Goal: Transaction & Acquisition: Purchase product/service

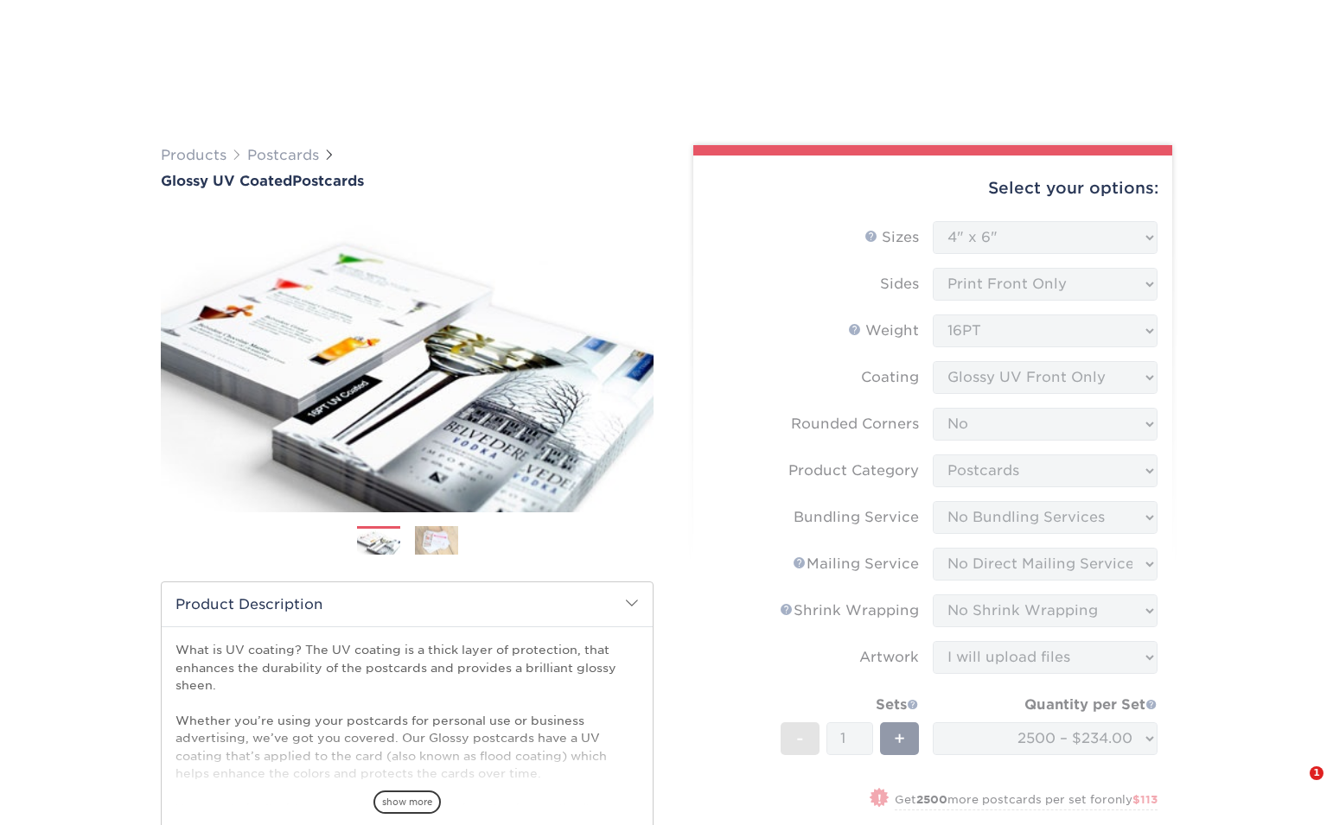
select select "4.00x6.00"
select select "0"
select select "9b7272e0-d6c8-4c3c-8e97-d3a1bcdab858"
select select "58689abb-25c0-461c-a4c3-a80b627d6649"
select select "3e5e9bdd-d78a-4c28-a41d-fe1407925ca6"
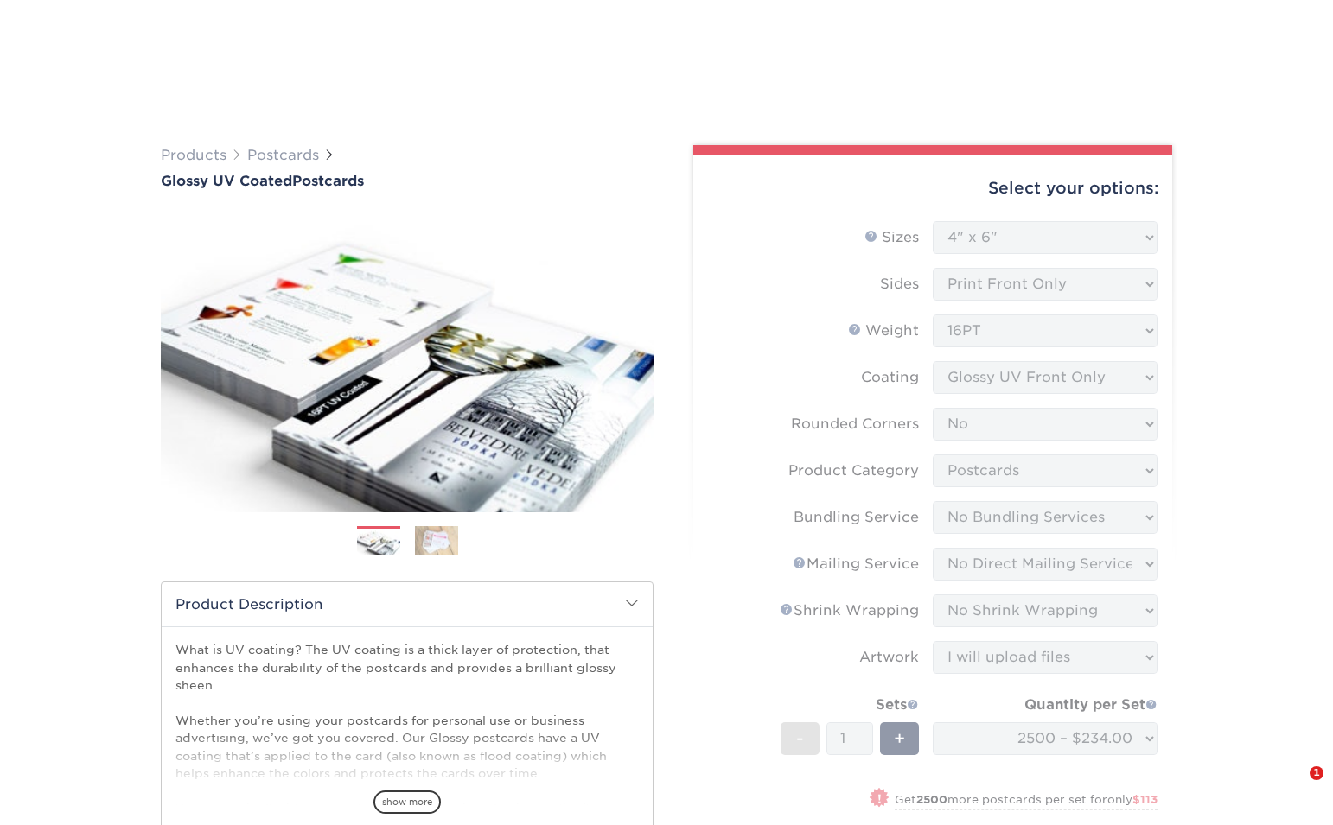
select select "c8749376-e7da-41d0-b3dc-647faf84d907"
select select "upload"
select select "2500 – $234.00"
select select "63aabafe-cbe2-4491-8a31-ab93bee9c4e4"
select select "260382"
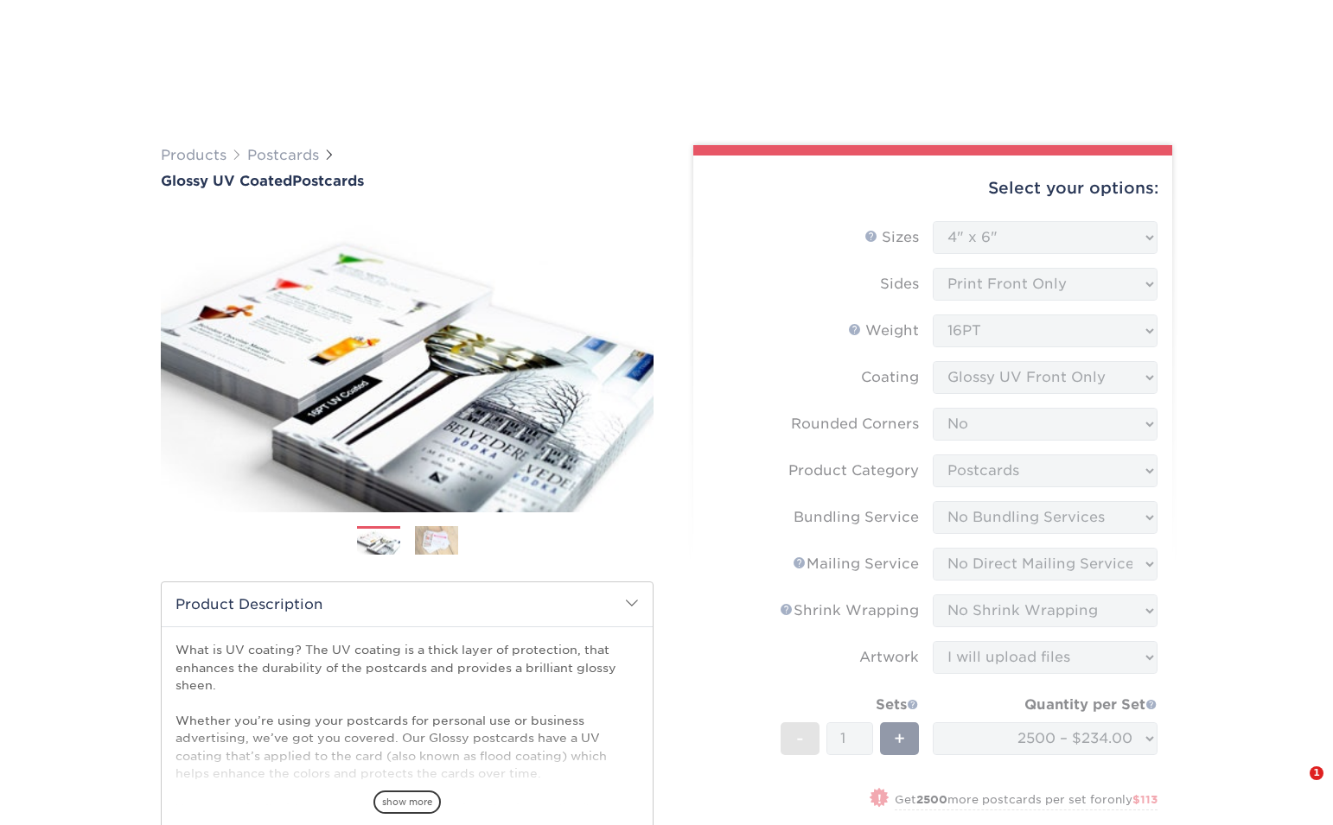
select select "260382"
select select "03"
